Goal: Transaction & Acquisition: Purchase product/service

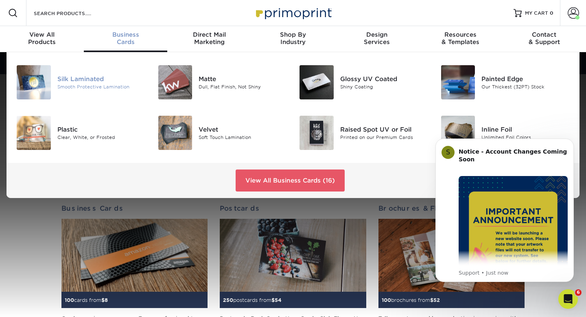
click at [98, 78] on div "Silk Laminated" at bounding box center [101, 78] width 88 height 9
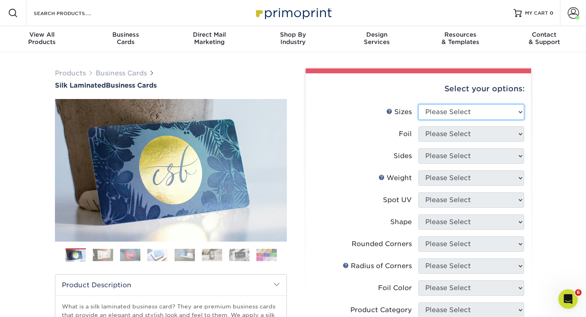
click at [438, 115] on select "Please Select 1.5" x 3.5" - Mini 1.75" x 3.5" - Mini 2" x 2" - Square 2" x 3" -…" at bounding box center [471, 111] width 106 height 15
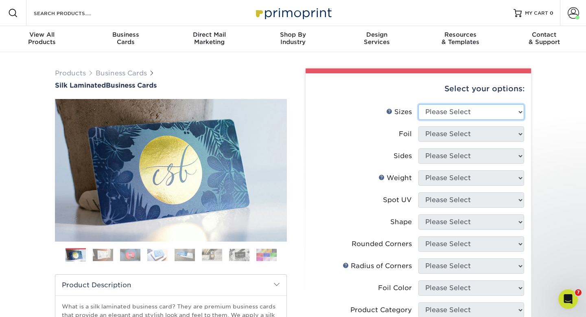
select select "2.00x3.50"
click at [418, 104] on select "Please Select 1.5" x 3.5" - Mini 1.75" x 3.5" - Mini 2" x 2" - Square 2" x 3" -…" at bounding box center [471, 111] width 106 height 15
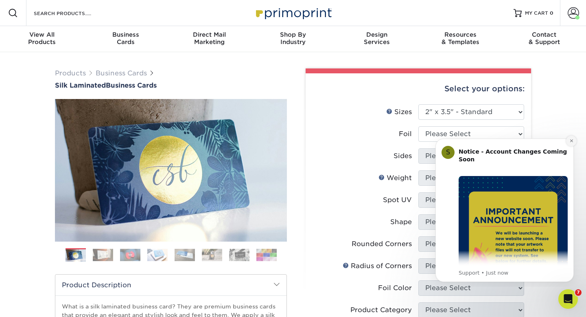
click at [572, 140] on icon "Dismiss notification" at bounding box center [571, 140] width 3 height 3
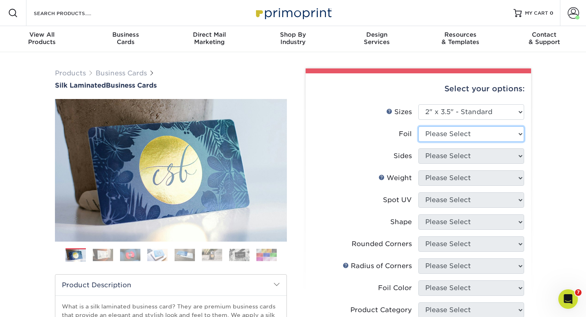
click at [487, 134] on select "Please Select Yes No" at bounding box center [471, 133] width 106 height 15
select select "0"
click at [418, 126] on select "Please Select Yes No" at bounding box center [471, 133] width 106 height 15
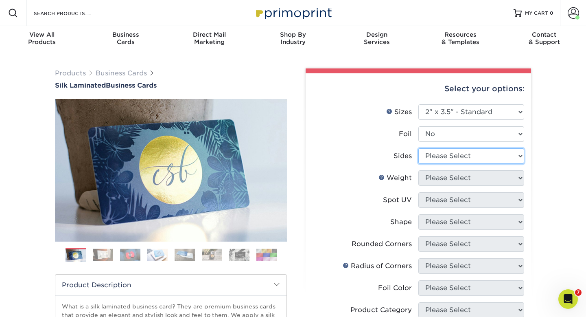
click at [460, 157] on select "Please Select Print Both Sides Print Front Only" at bounding box center [471, 155] width 106 height 15
select select "13abbda7-1d64-4f25-8bb2-c179b224825d"
click at [418, 148] on select "Please Select Print Both Sides Print Front Only" at bounding box center [471, 155] width 106 height 15
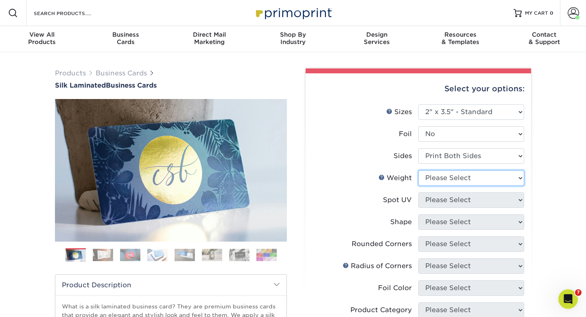
click at [457, 177] on select "Please Select 16PT" at bounding box center [471, 177] width 106 height 15
select select "16PT"
click at [418, 170] on select "Please Select 16PT" at bounding box center [471, 177] width 106 height 15
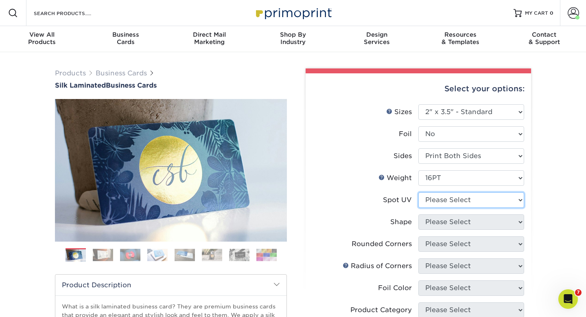
click at [452, 201] on select "Please Select No Spot UV Front and Back (Both Sides) Front Only Back Only" at bounding box center [471, 199] width 106 height 15
select select "1"
click at [418, 192] on select "Please Select No Spot UV Front and Back (Both Sides) Front Only Back Only" at bounding box center [471, 199] width 106 height 15
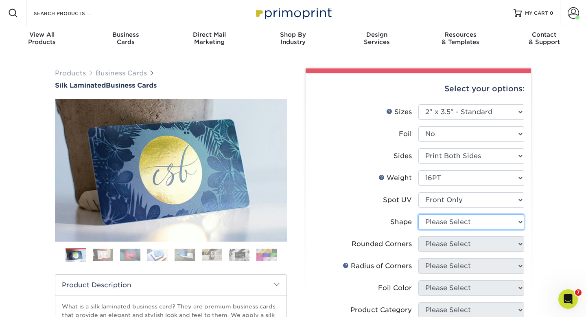
click at [446, 223] on select "Please Select Standard" at bounding box center [471, 221] width 106 height 15
select select "standard"
click at [418, 214] on select "Please Select Standard" at bounding box center [471, 221] width 106 height 15
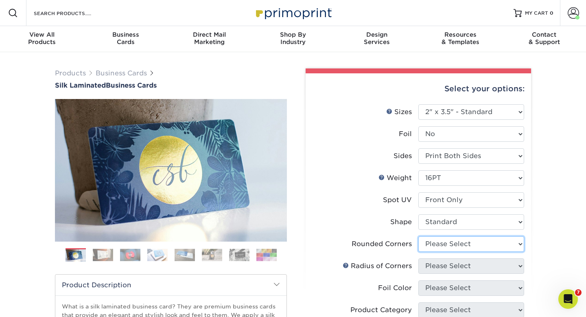
click at [446, 243] on select "Please Select Yes - Round 2 Corners Yes - Round 4 Corners No" at bounding box center [471, 243] width 106 height 15
select select "0"
click at [418, 236] on select "Please Select Yes - Round 2 Corners Yes - Round 4 Corners No" at bounding box center [471, 243] width 106 height 15
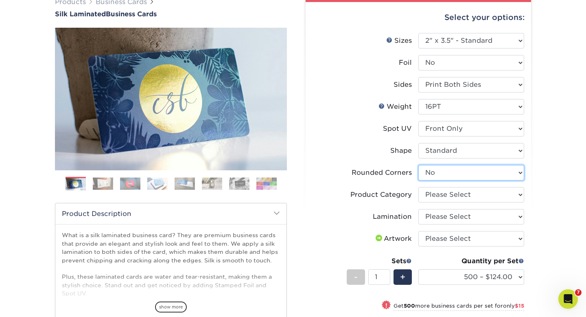
scroll to position [81, 0]
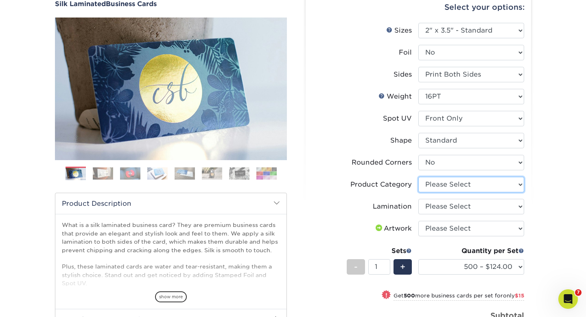
click at [478, 187] on select "Please Select Business Cards" at bounding box center [471, 184] width 106 height 15
select select "3b5148f1-0588-4f88-a218-97bcfdce65c1"
click at [418, 177] on select "Please Select Business Cards" at bounding box center [471, 184] width 106 height 15
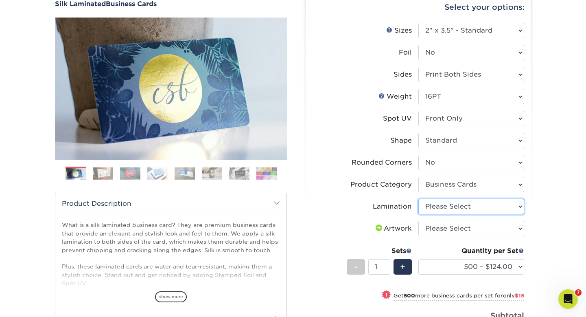
click at [471, 210] on select "Please Select Silk" at bounding box center [471, 206] width 106 height 15
select select "ccacb42f-45f7-42d3-bbd3-7c8421cf37f0"
click at [418, 199] on select "Please Select Silk" at bounding box center [471, 206] width 106 height 15
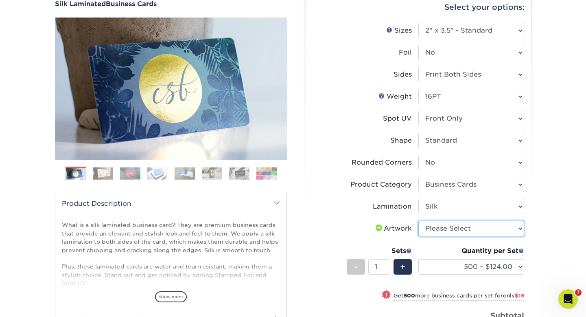
click at [465, 228] on select "Please Select I will upload files I need a design - $100" at bounding box center [471, 228] width 106 height 15
select select "upload"
click at [418, 221] on select "Please Select I will upload files I need a design - $100" at bounding box center [471, 228] width 106 height 15
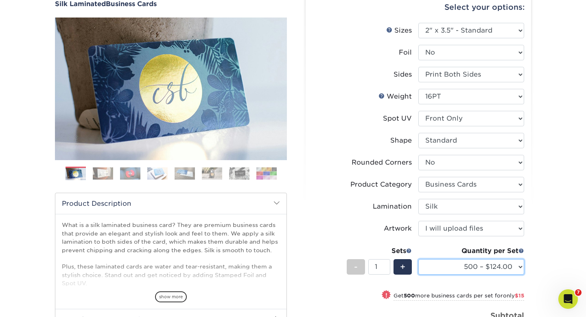
click at [472, 267] on select "500 – $124.00 1000 – $139.00 2500 – $341.00 5000 – $571.00 10000 – $1028.00" at bounding box center [471, 266] width 106 height 15
select select "1000 – $139.00"
click at [418, 259] on select "500 – $124.00 1000 – $139.00 2500 – $341.00 5000 – $571.00 10000 – $1028.00" at bounding box center [471, 266] width 106 height 15
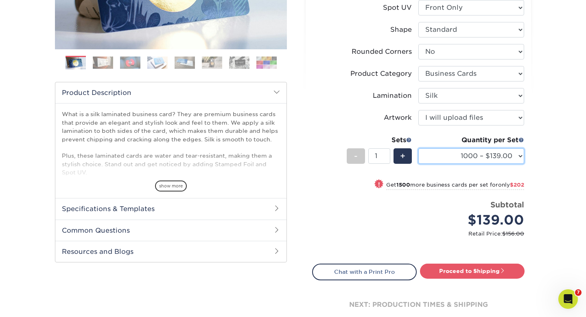
scroll to position [190, 0]
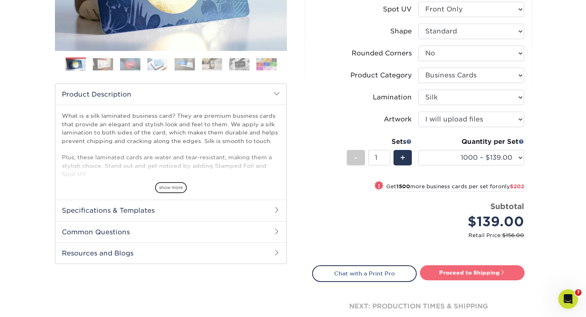
click at [451, 270] on link "Proceed to Shipping" at bounding box center [472, 272] width 105 height 15
type input "Set 1"
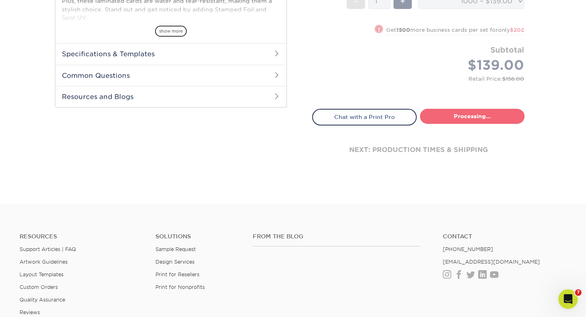
select select "954c6a71-1ba0-4948-9719-7cdfdf84b72c"
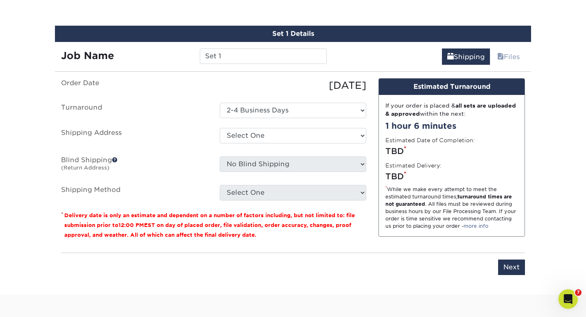
scroll to position [477, 0]
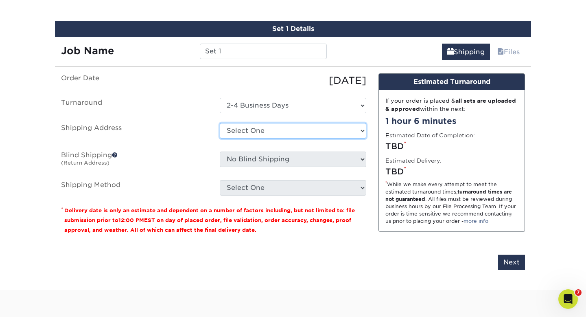
click at [271, 134] on select "Select One [PERSON_NAME] Bedrock Office Bedrock Veterinary Bedrock Veterinary S…" at bounding box center [293, 130] width 146 height 15
select select "283297"
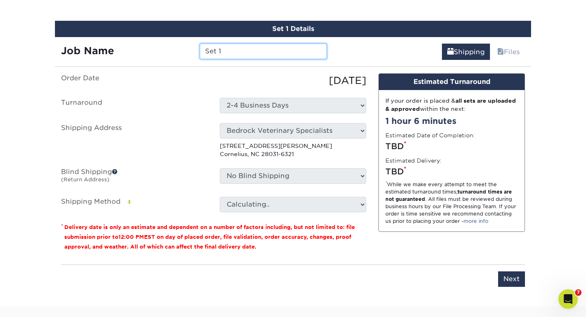
click at [231, 52] on input "Set 1" at bounding box center [263, 51] width 127 height 15
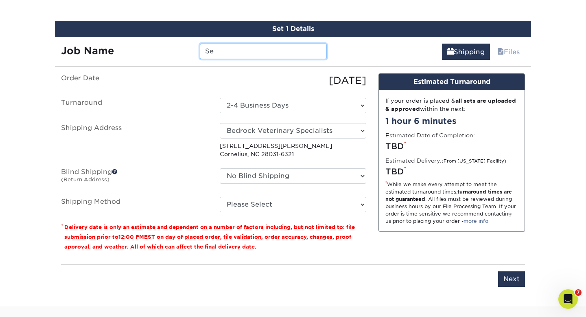
type input "S"
type input "[PERSON_NAME]"
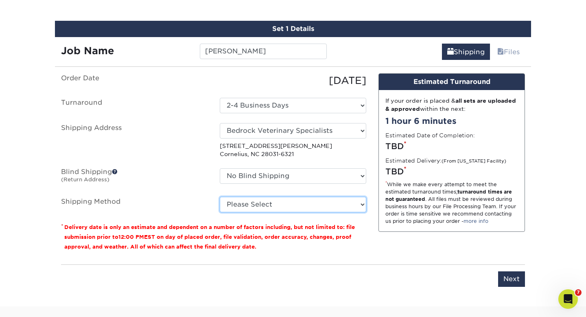
click at [253, 205] on select "Please Select Ground Shipping (+$8.96) 3 Day Shipping Service (+$16.56) 2 Day A…" at bounding box center [293, 204] width 146 height 15
select select "03"
click at [220, 197] on select "Please Select Ground Shipping (+$8.96) 3 Day Shipping Service (+$16.56) 2 Day A…" at bounding box center [293, 204] width 146 height 15
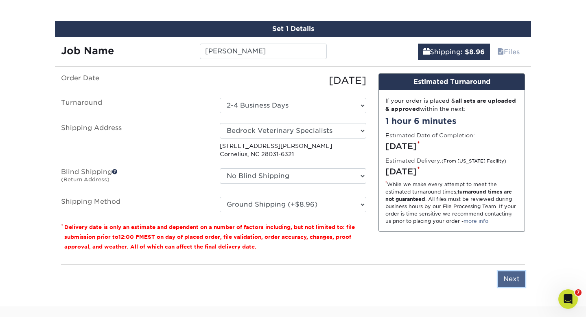
click at [515, 277] on input "Next" at bounding box center [511, 278] width 27 height 15
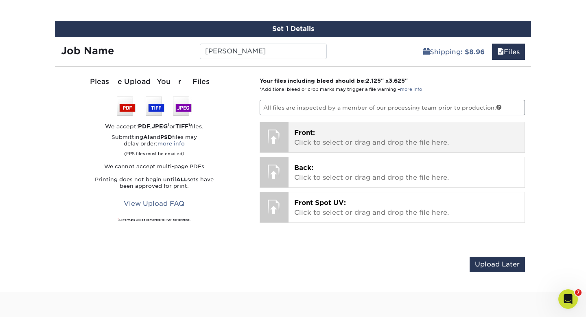
click at [329, 137] on p "Front: Click to select or drag and drop the file here." at bounding box center [406, 138] width 225 height 20
